Goal: Task Accomplishment & Management: Manage account settings

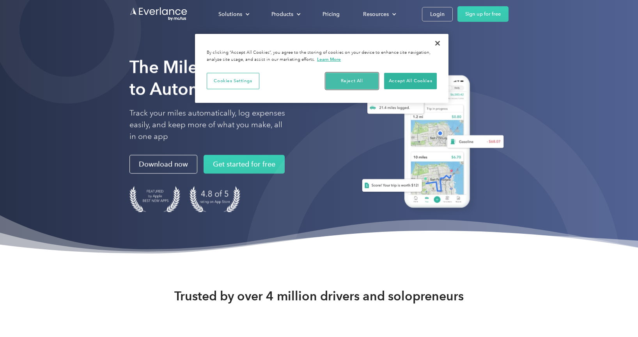
click at [357, 85] on button "Reject All" at bounding box center [351, 81] width 53 height 16
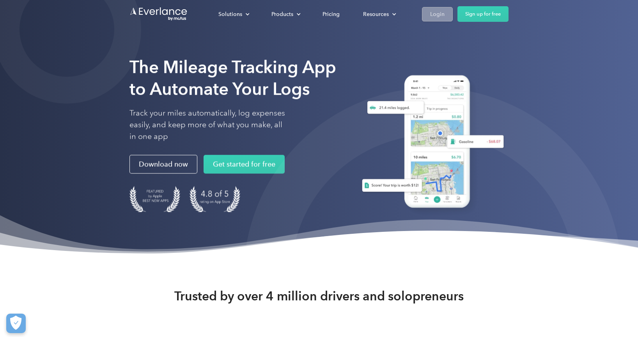
click at [445, 15] on link "Login" at bounding box center [437, 14] width 31 height 14
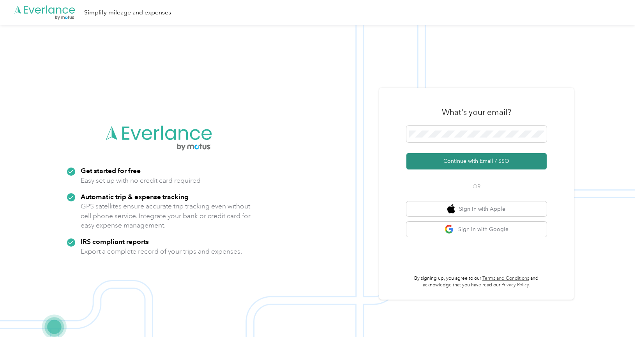
click at [473, 159] on button "Continue with Email / SSO" at bounding box center [476, 161] width 140 height 16
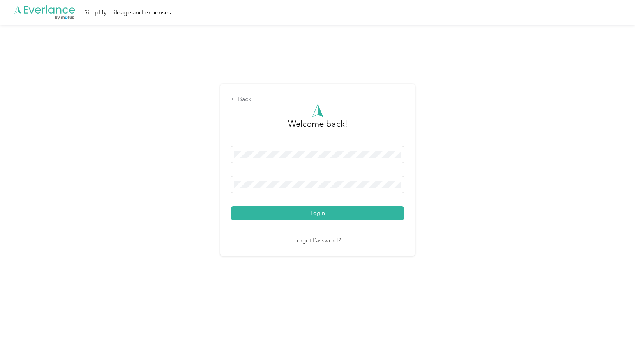
click at [343, 222] on div "Welcome back! Login Forgot Password?" at bounding box center [317, 174] width 173 height 141
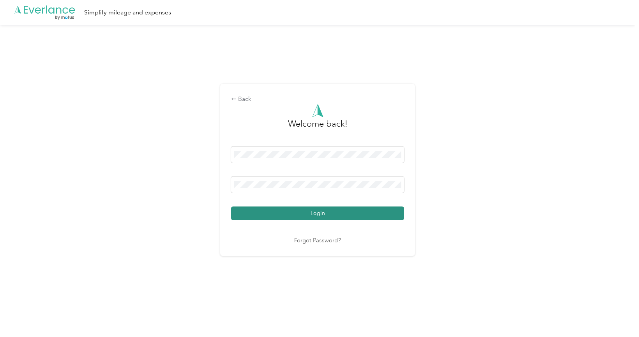
click at [344, 217] on button "Login" at bounding box center [317, 214] width 173 height 14
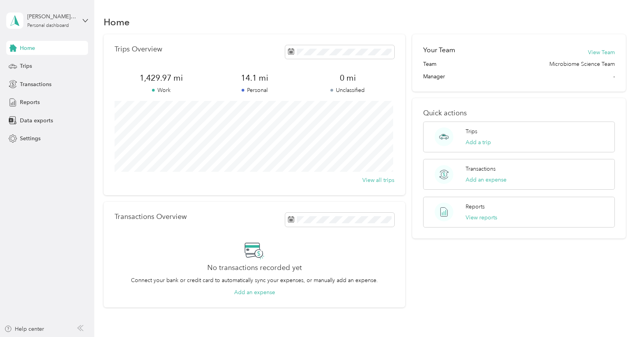
click at [154, 81] on span "1,429.97 mi" at bounding box center [161, 77] width 93 height 11
click at [35, 69] on div "Trips" at bounding box center [47, 66] width 82 height 14
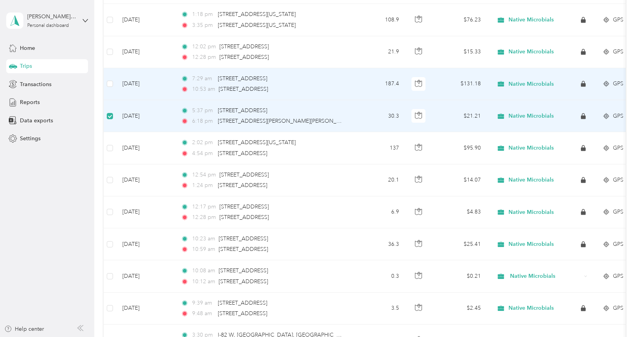
scroll to position [174, 0]
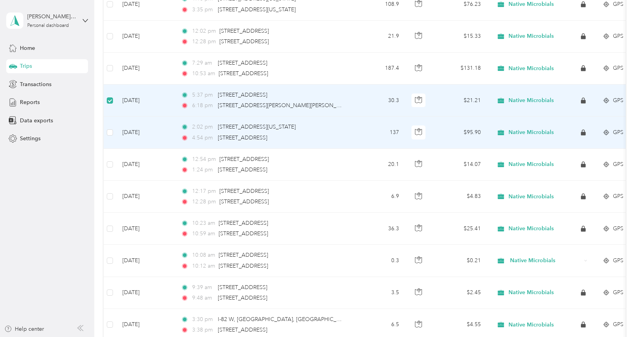
click at [115, 133] on td at bounding box center [110, 133] width 12 height 32
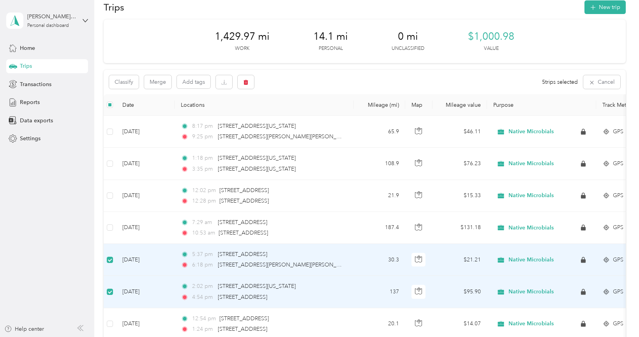
scroll to position [0, 0]
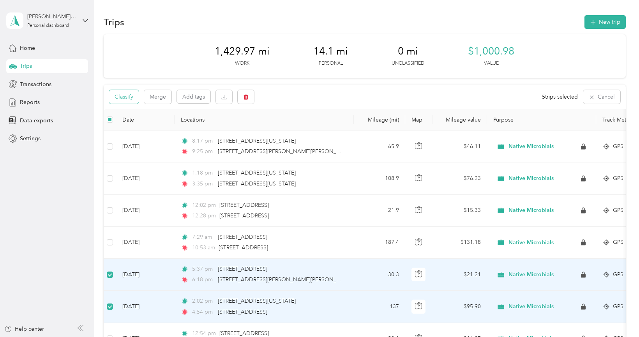
click at [128, 96] on button "Classify" at bounding box center [124, 97] width 30 height 14
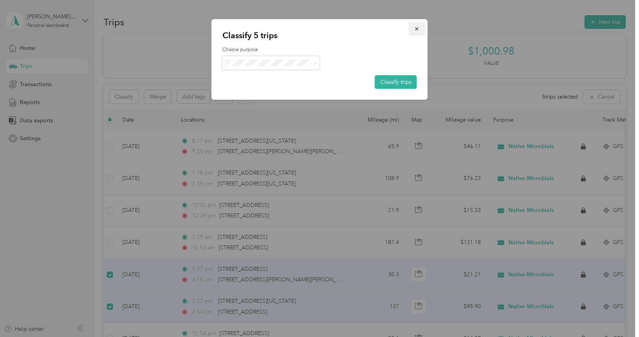
click at [417, 28] on icon "button" at bounding box center [416, 28] width 5 height 5
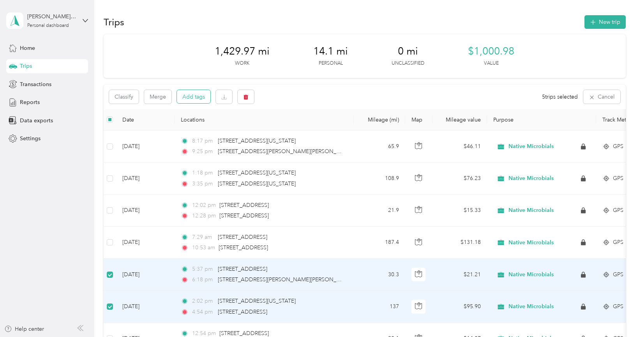
click at [200, 95] on button "Add tags" at bounding box center [194, 96] width 34 height 13
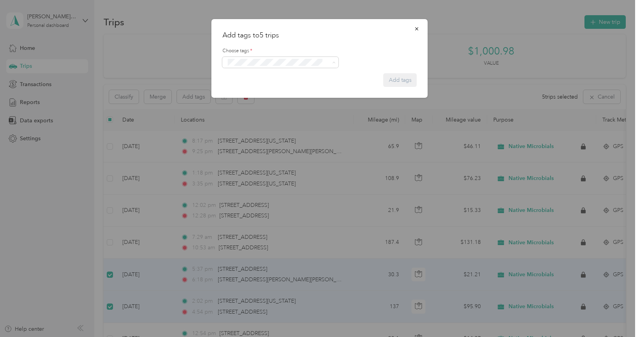
click at [392, 81] on form "Choose tags * Add tags" at bounding box center [320, 64] width 194 height 46
click at [415, 28] on icon "button" at bounding box center [416, 28] width 5 height 5
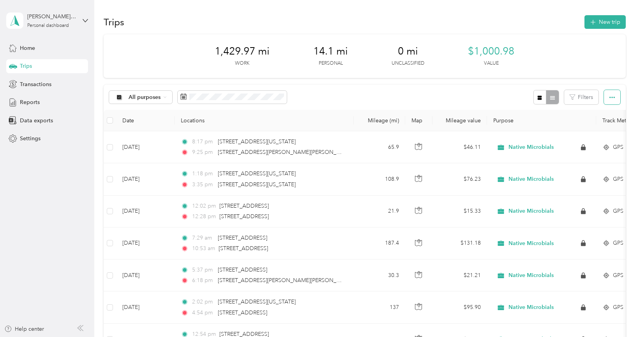
click at [609, 96] on icon "button" at bounding box center [611, 97] width 5 height 5
click at [42, 100] on div "Reports" at bounding box center [47, 102] width 82 height 14
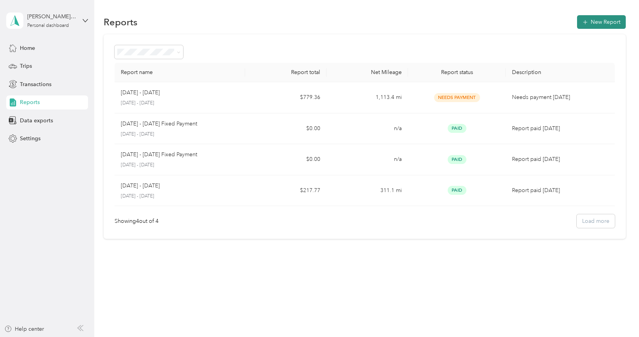
click at [609, 19] on button "New Report" at bounding box center [601, 22] width 49 height 14
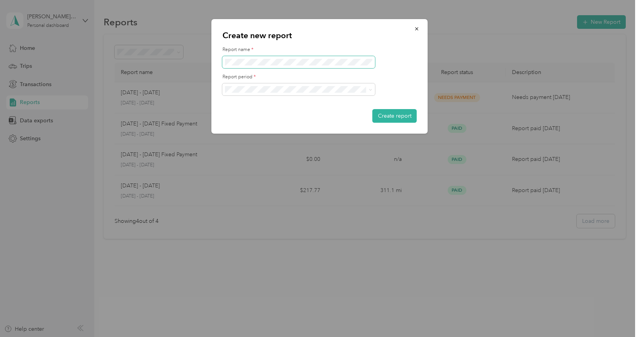
click at [313, 66] on span at bounding box center [299, 62] width 153 height 12
click at [362, 96] on form "Report name * Report period * Create report" at bounding box center [320, 84] width 194 height 76
click at [326, 131] on div "Aug 1 - 31, 2025" at bounding box center [299, 130] width 142 height 8
click at [410, 117] on button "Create report" at bounding box center [395, 116] width 44 height 14
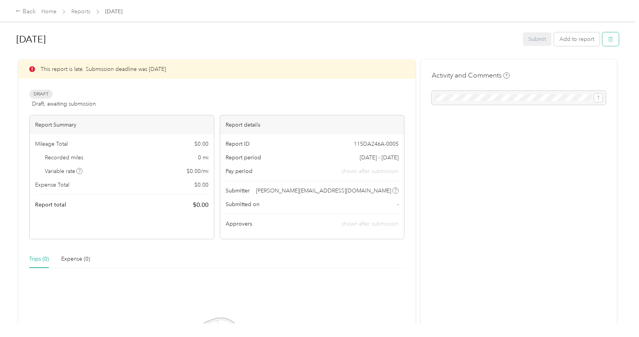
click at [611, 38] on icon "button" at bounding box center [610, 39] width 5 height 5
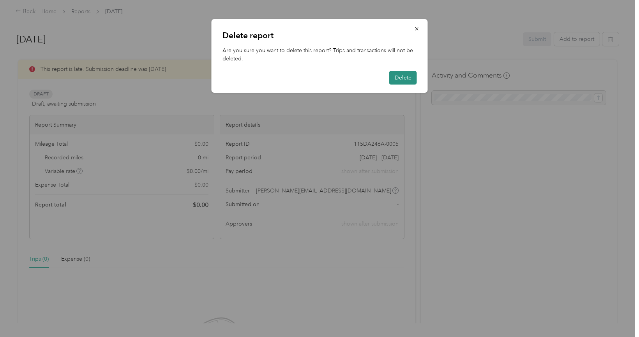
click at [408, 72] on button "Delete" at bounding box center [403, 78] width 28 height 14
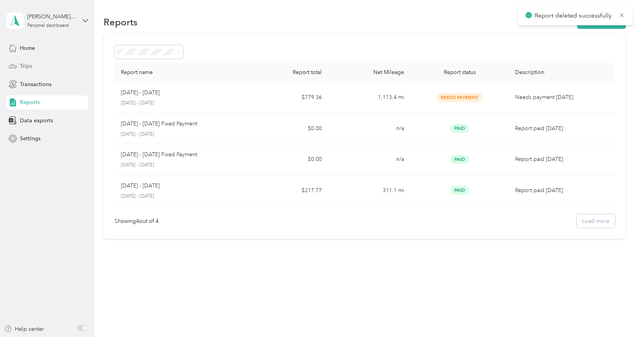
click at [30, 71] on div "Trips" at bounding box center [47, 66] width 82 height 14
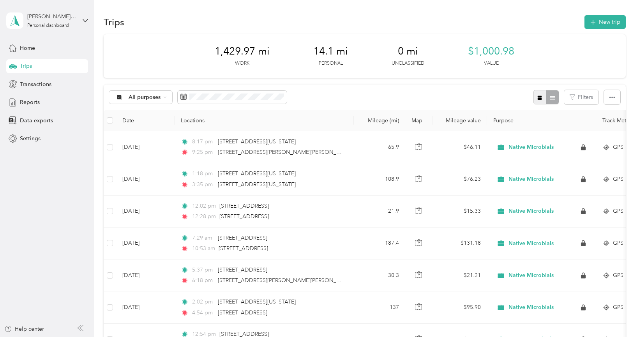
click at [542, 96] on button "button" at bounding box center [539, 97] width 13 height 14
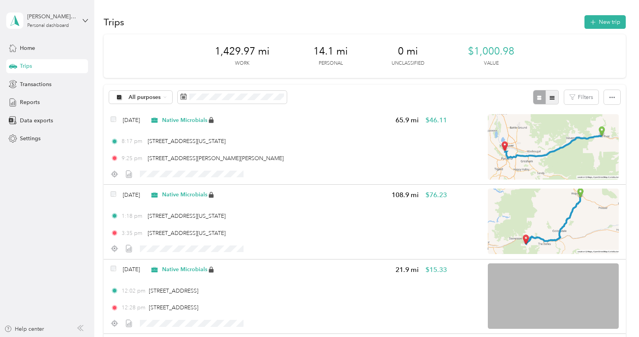
click at [555, 99] on button "button" at bounding box center [552, 97] width 13 height 14
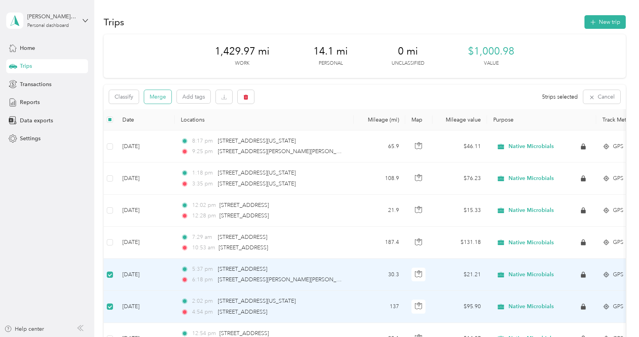
click at [155, 96] on button "Merge" at bounding box center [157, 97] width 27 height 14
click at [620, 15] on icon at bounding box center [622, 15] width 6 height 7
click at [230, 100] on button "button" at bounding box center [224, 97] width 16 height 14
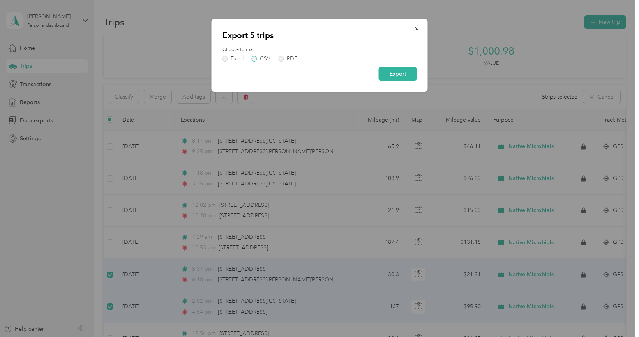
click at [258, 59] on label "CSV" at bounding box center [261, 58] width 19 height 5
click at [398, 72] on button "Export" at bounding box center [398, 74] width 38 height 14
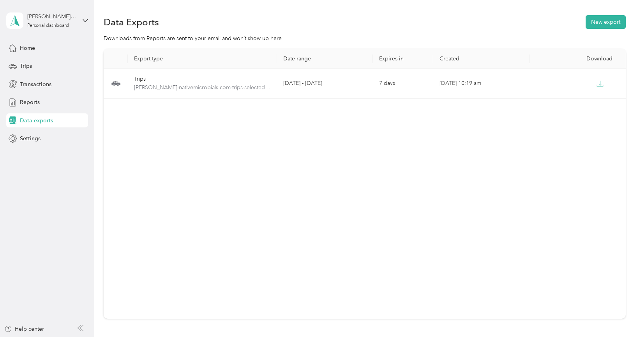
click at [154, 111] on div "Export type Date range Expires in Created Download Trips lisa-nativemicrobials.…" at bounding box center [365, 184] width 522 height 270
